Goal: Task Accomplishment & Management: Use online tool/utility

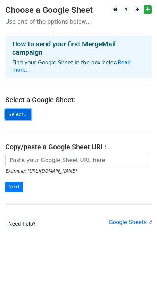
click at [15, 109] on link "Select..." at bounding box center [18, 114] width 26 height 11
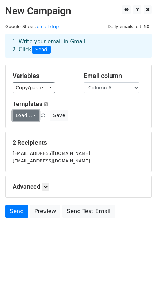
click at [31, 120] on link "Load..." at bounding box center [25, 115] width 27 height 11
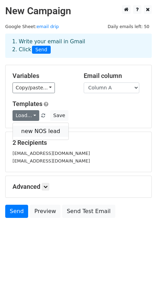
click at [33, 129] on link "new NOS lead" at bounding box center [41, 131] width 56 height 11
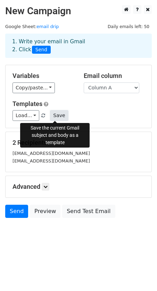
click at [55, 118] on button "Save" at bounding box center [59, 115] width 18 height 11
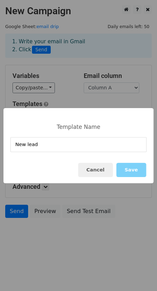
type input "New lead"
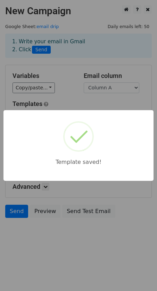
click at [78, 80] on div "Template saved!" at bounding box center [78, 145] width 157 height 291
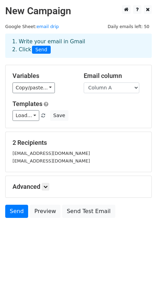
click at [40, 186] on h5 "Advanced" at bounding box center [78, 187] width 132 height 8
click at [46, 187] on icon at bounding box center [45, 187] width 4 height 4
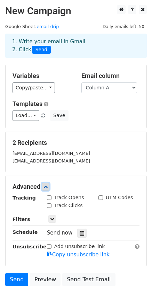
scroll to position [35, 0]
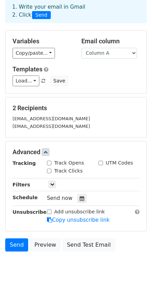
click at [48, 211] on input "Add unsubscribe link" at bounding box center [49, 212] width 5 height 5
checkbox input "true"
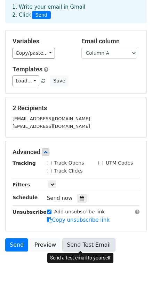
click at [77, 244] on link "Send Test Email" at bounding box center [88, 245] width 53 height 13
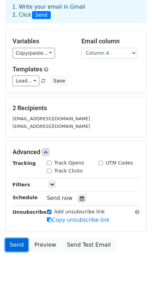
click at [18, 244] on link "Send" at bounding box center [16, 245] width 23 height 13
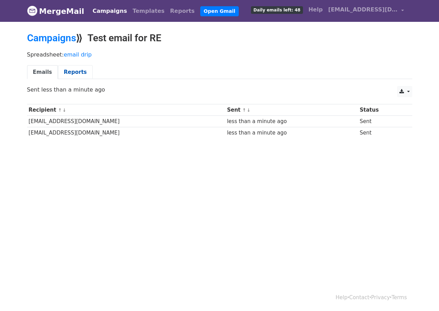
click at [71, 74] on link "Reports" at bounding box center [75, 72] width 35 height 14
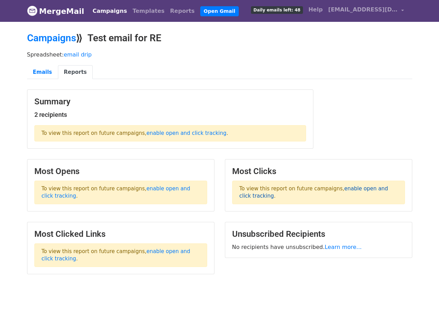
click at [366, 188] on link "enable open and click tracking" at bounding box center [313, 193] width 149 height 14
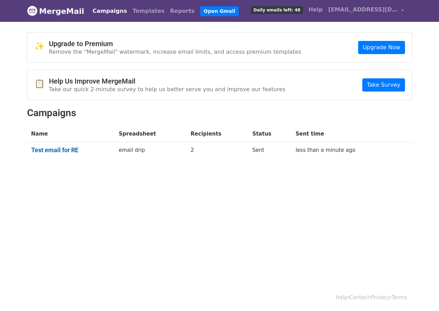
click at [62, 147] on link "Test email for RE" at bounding box center [70, 150] width 79 height 8
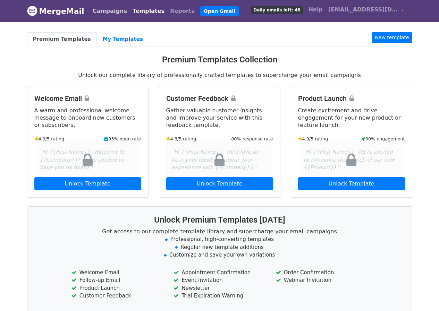
click at [103, 8] on link "Campaigns" at bounding box center [110, 11] width 40 height 14
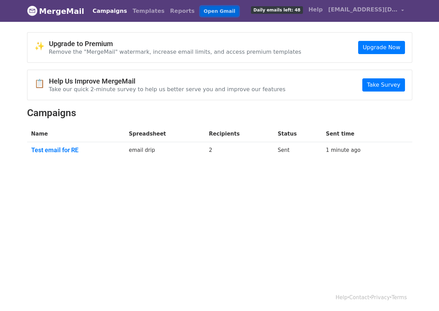
click at [200, 11] on link "Open Gmail" at bounding box center [219, 11] width 39 height 10
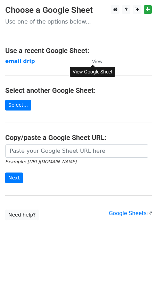
click at [96, 61] on small "View" at bounding box center [97, 61] width 10 height 5
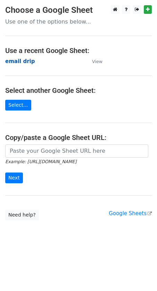
click at [27, 63] on strong "email drip" at bounding box center [19, 61] width 29 height 6
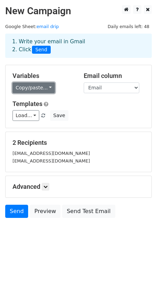
click at [48, 92] on link "Copy/paste..." at bounding box center [33, 88] width 42 height 11
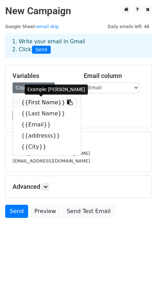
click at [36, 105] on link "{{First Name}}" at bounding box center [47, 102] width 68 height 11
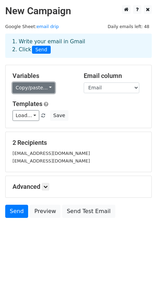
click at [40, 88] on link "Copy/paste..." at bounding box center [33, 88] width 42 height 11
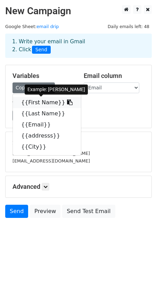
click at [43, 105] on link "{{First Name}}" at bounding box center [47, 102] width 68 height 11
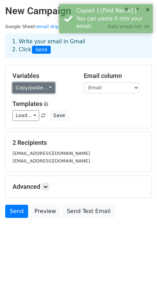
click at [41, 87] on link "Copy/paste..." at bounding box center [33, 88] width 42 height 11
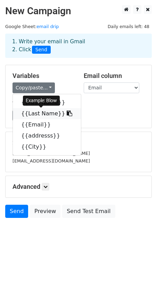
click at [41, 113] on link "{{Last Name}}" at bounding box center [47, 113] width 68 height 11
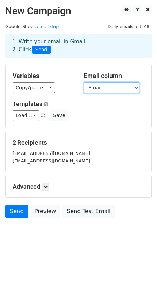
click at [100, 89] on select "First Name Last Name Email addresss City" at bounding box center [112, 88] width 56 height 11
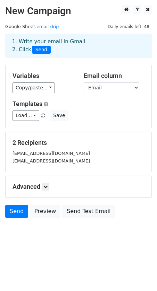
click at [71, 87] on div "Copy/paste... {{First Name}} {{Last Name}} {{Email}} {{addresss}} {{City}}" at bounding box center [42, 88] width 61 height 11
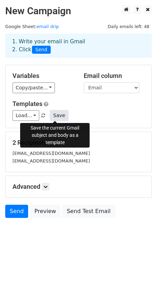
click at [54, 114] on button "Save" at bounding box center [59, 115] width 18 height 11
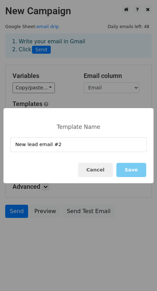
type input "New lead email #2"
click at [132, 169] on button "Save" at bounding box center [131, 170] width 30 height 14
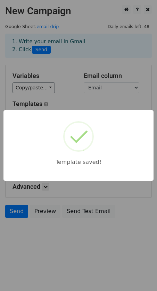
click at [64, 92] on div "Template saved!" at bounding box center [78, 145] width 157 height 291
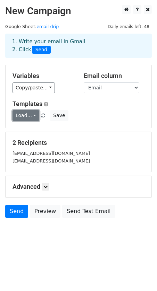
click at [32, 116] on link "Load..." at bounding box center [25, 115] width 27 height 11
click at [28, 115] on link "Load..." at bounding box center [25, 115] width 27 height 11
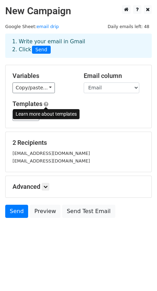
click at [44, 104] on span at bounding box center [46, 104] width 5 height 5
click at [30, 189] on h5 "Advanced" at bounding box center [78, 187] width 132 height 8
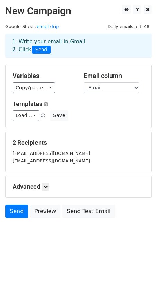
click at [39, 187] on h5 "Advanced" at bounding box center [78, 187] width 132 height 8
click at [44, 186] on link at bounding box center [46, 187] width 8 height 8
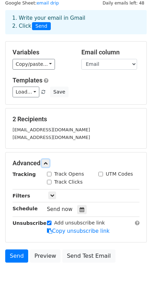
scroll to position [35, 0]
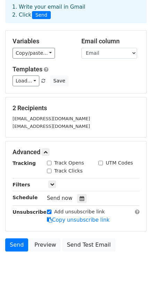
click at [48, 161] on input "Track Opens" at bounding box center [49, 163] width 5 height 5
checkbox input "true"
click at [50, 170] on input "Track Clicks" at bounding box center [49, 171] width 5 height 5
checkbox input "true"
click at [103, 163] on div "UTM Codes" at bounding box center [115, 163] width 34 height 7
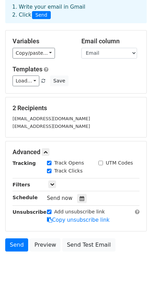
click at [103, 163] on div "UTM Codes" at bounding box center [115, 163] width 34 height 7
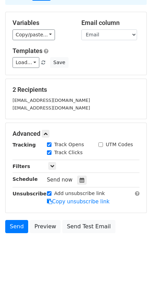
scroll to position [53, 0]
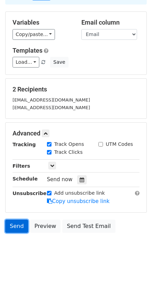
click at [15, 225] on link "Send" at bounding box center [16, 226] width 23 height 13
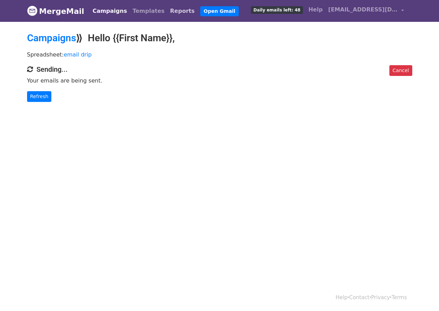
click at [167, 10] on link "Reports" at bounding box center [182, 11] width 30 height 14
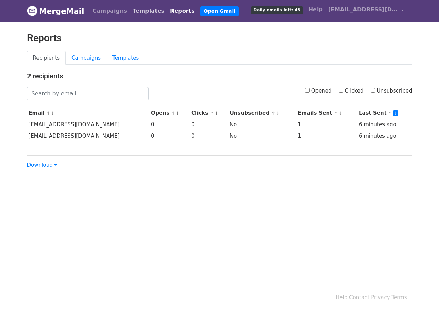
click at [136, 11] on link "Templates" at bounding box center [148, 11] width 37 height 14
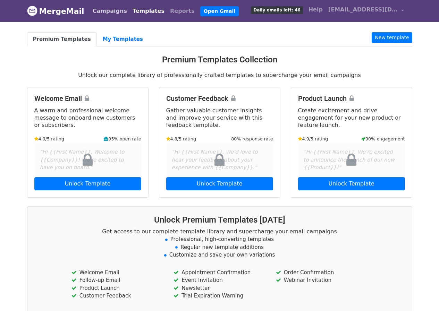
click at [106, 10] on link "Campaigns" at bounding box center [110, 11] width 40 height 14
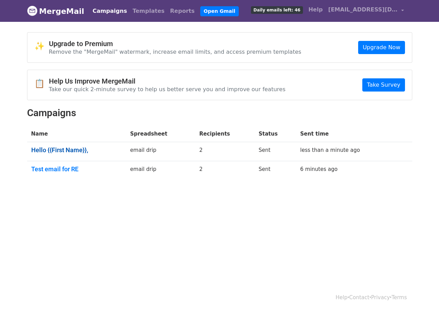
click at [55, 148] on link "Hello {{First Name}}," at bounding box center [76, 150] width 91 height 8
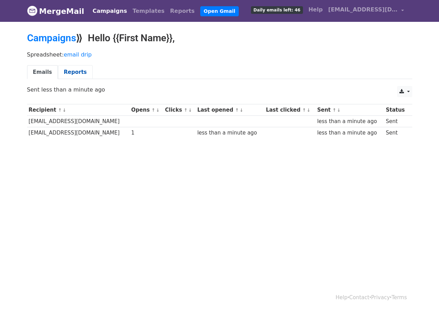
click at [62, 73] on link "Reports" at bounding box center [75, 72] width 35 height 14
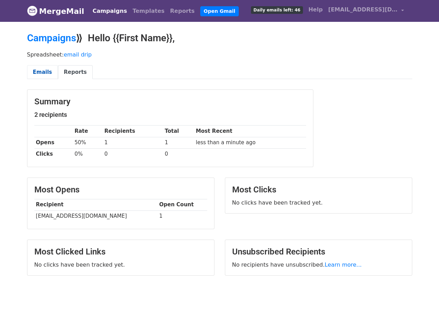
click at [41, 71] on link "Emails" at bounding box center [42, 72] width 31 height 14
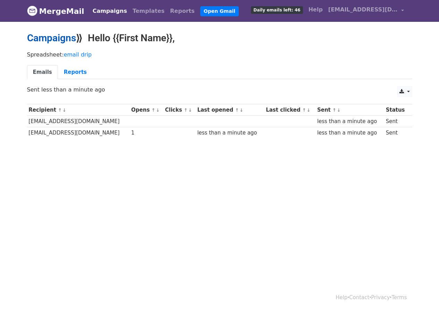
click at [65, 36] on link "Campaigns" at bounding box center [51, 37] width 49 height 11
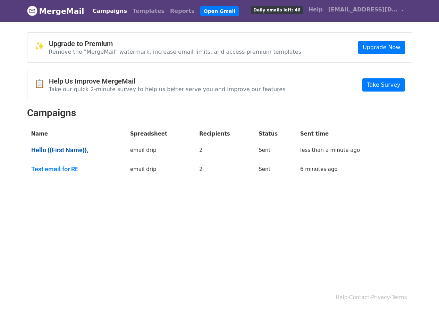
drag, startPoint x: 82, startPoint y: 151, endPoint x: 119, endPoint y: 146, distance: 37.4
click at [119, 146] on link "Hello {{First Name}}," at bounding box center [76, 150] width 91 height 8
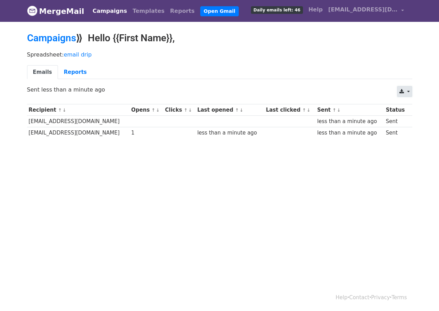
click at [408, 90] on link at bounding box center [404, 91] width 15 height 11
click at [137, 82] on div "Emails Reports" at bounding box center [220, 74] width 396 height 18
click at [68, 77] on link "Reports" at bounding box center [75, 72] width 35 height 14
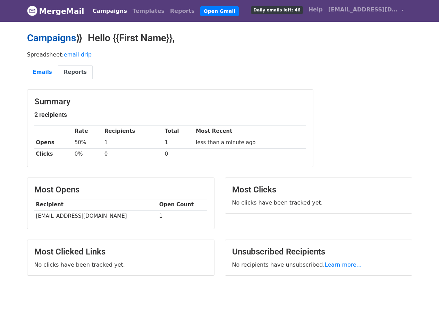
click at [65, 35] on link "Campaigns" at bounding box center [51, 37] width 49 height 11
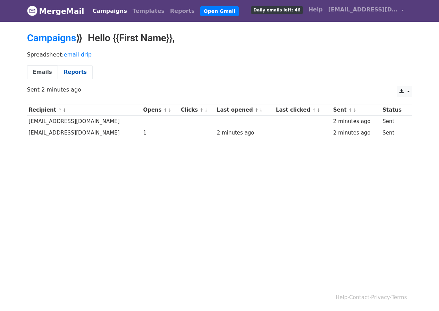
click at [66, 71] on link "Reports" at bounding box center [75, 72] width 35 height 14
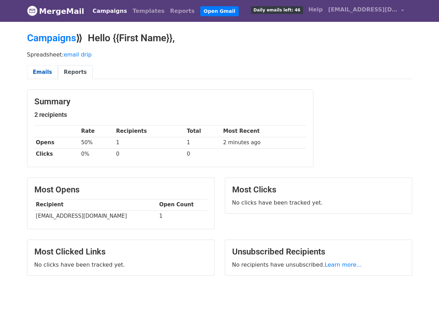
click at [42, 70] on link "Emails" at bounding box center [42, 72] width 31 height 14
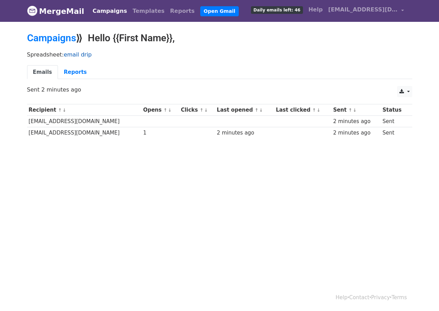
click at [78, 54] on link "email drip" at bounding box center [78, 54] width 28 height 7
